Goal: Task Accomplishment & Management: Use online tool/utility

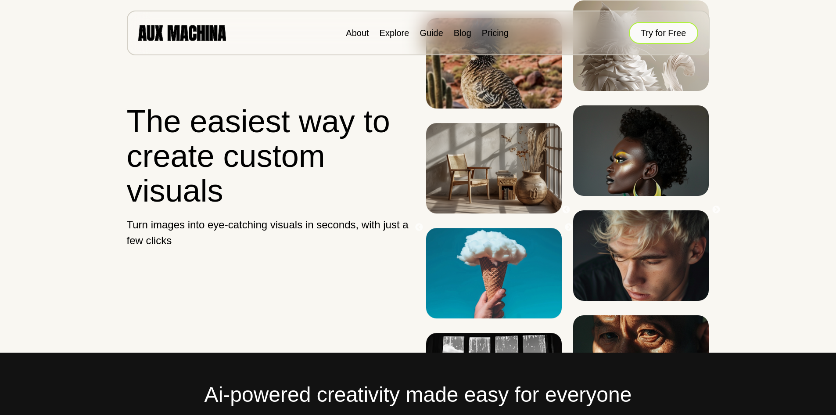
click at [658, 37] on button "Try for Free" at bounding box center [663, 33] width 69 height 22
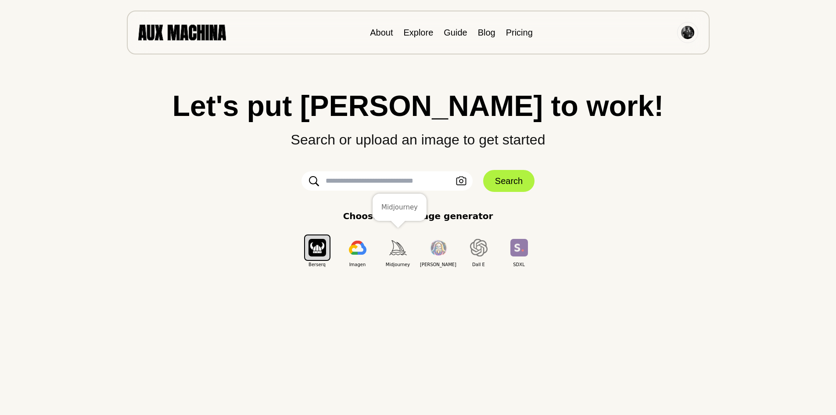
click at [401, 249] on img "button" at bounding box center [398, 247] width 18 height 14
click at [362, 185] on input "text" at bounding box center [386, 180] width 171 height 19
click at [363, 182] on input "text" at bounding box center [386, 180] width 171 height 19
type input "**********"
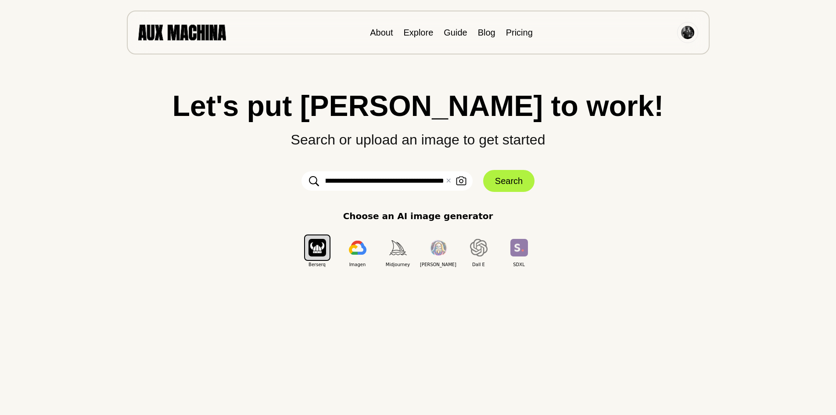
scroll to position [0, 307]
click button "Search" at bounding box center [508, 181] width 51 height 22
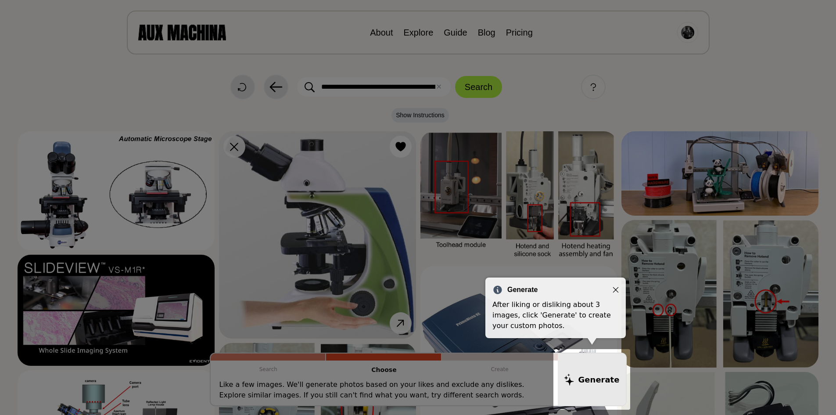
click at [617, 289] on icon "Close" at bounding box center [616, 290] width 6 height 6
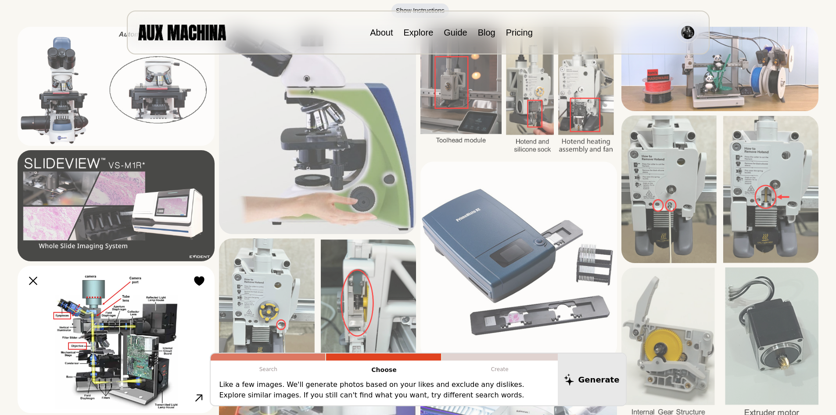
scroll to position [0, 0]
